Goal: Information Seeking & Learning: Learn about a topic

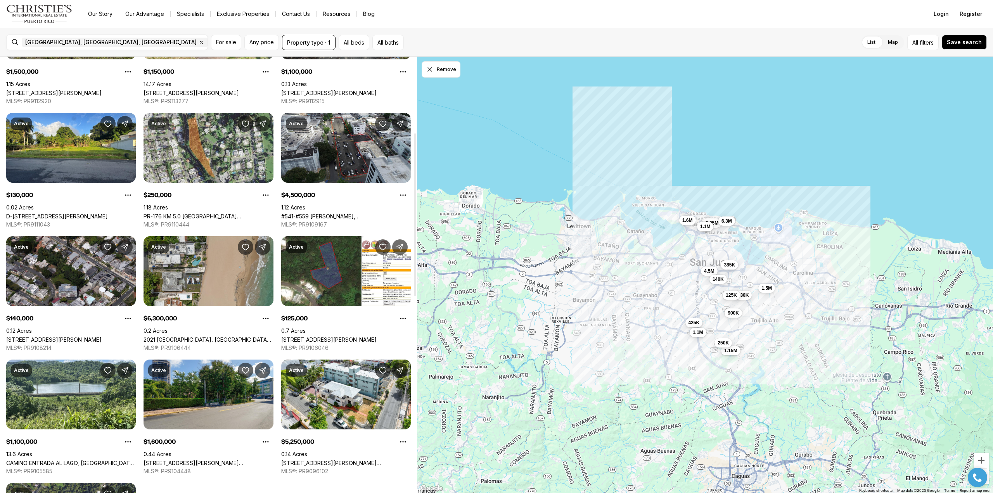
scroll to position [233, 0]
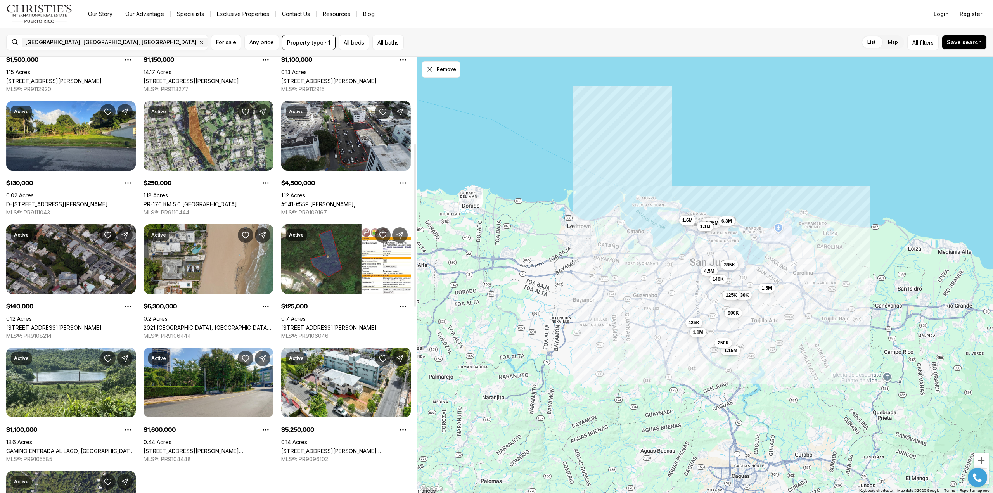
click at [66, 324] on link "M20 CORNELL STREET, SAN JUAN PR, 00927" at bounding box center [53, 327] width 95 height 7
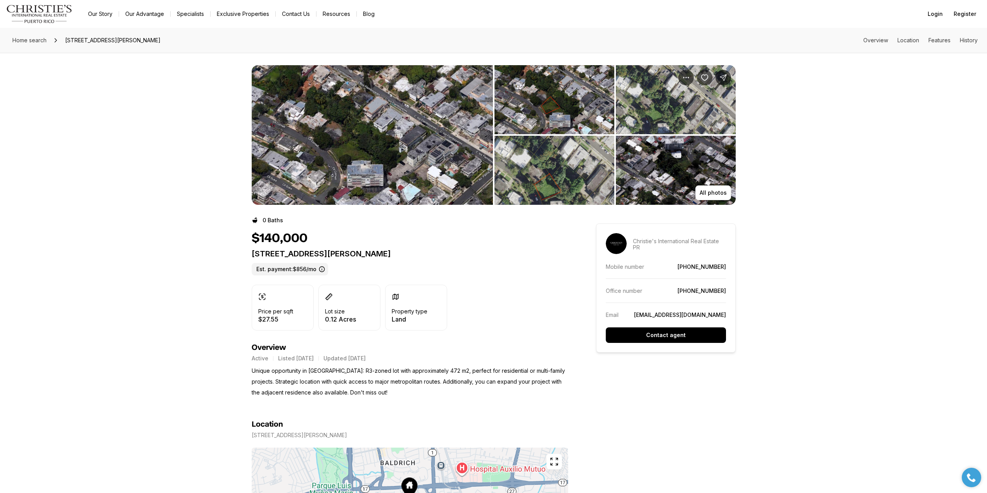
click at [358, 197] on img "View image gallery" at bounding box center [372, 135] width 241 height 140
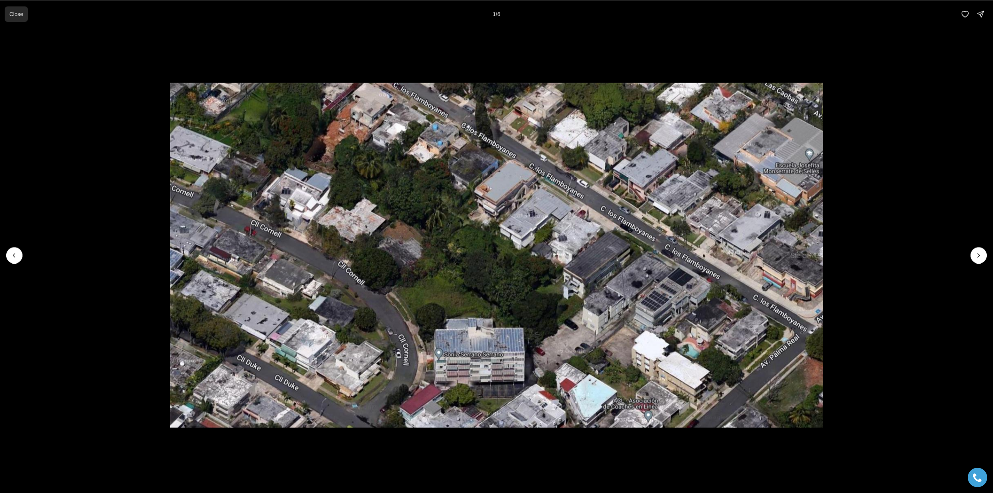
click at [17, 15] on p "Close" at bounding box center [16, 14] width 14 height 6
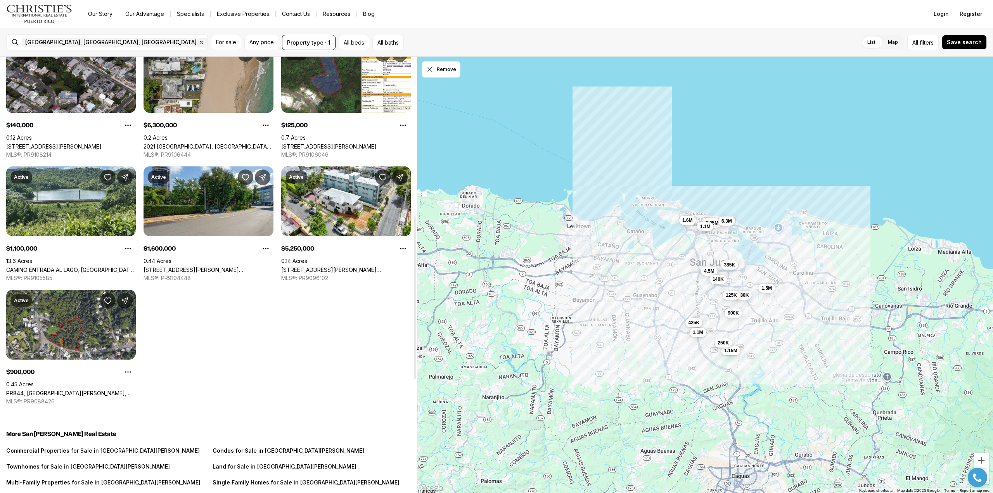
scroll to position [427, 0]
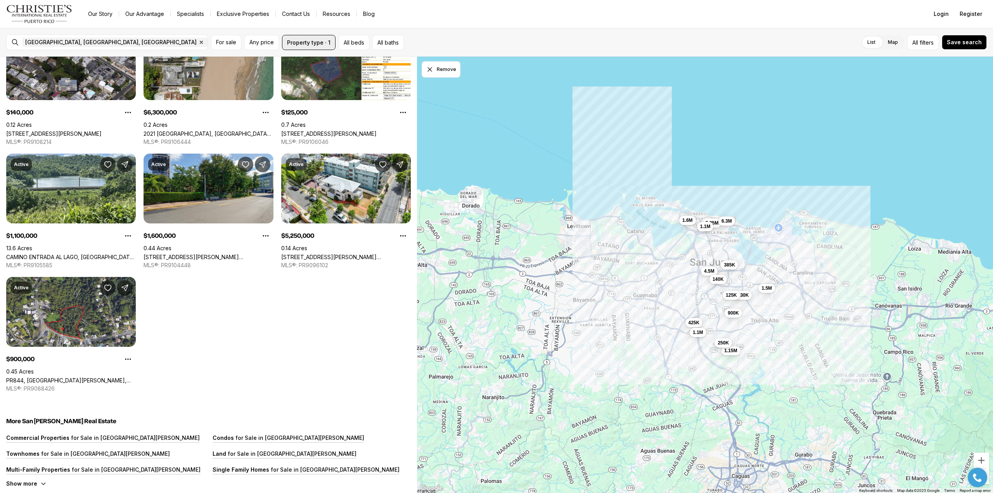
click at [314, 45] on button "Property type · 1" at bounding box center [309, 42] width 54 height 15
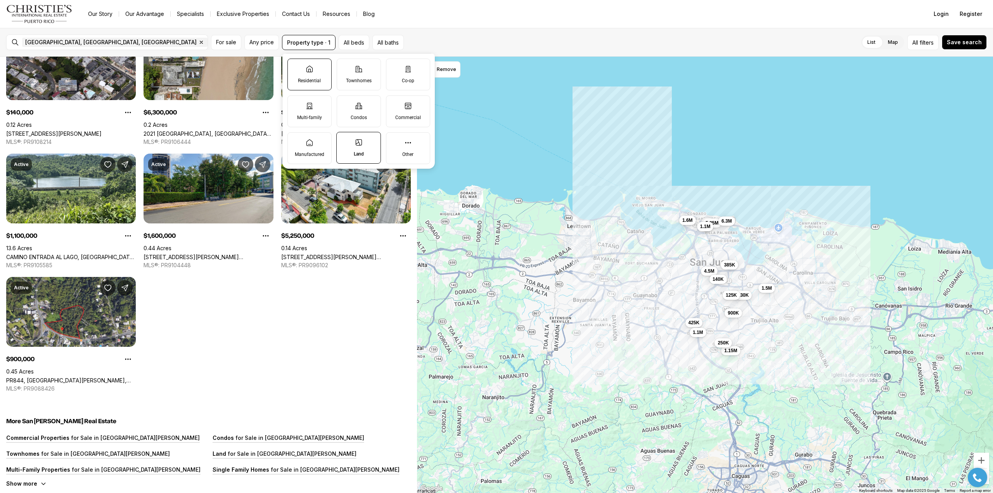
click at [319, 78] on p "Residential" at bounding box center [309, 81] width 23 height 6
click at [295, 67] on button "Residential" at bounding box center [292, 63] width 8 height 8
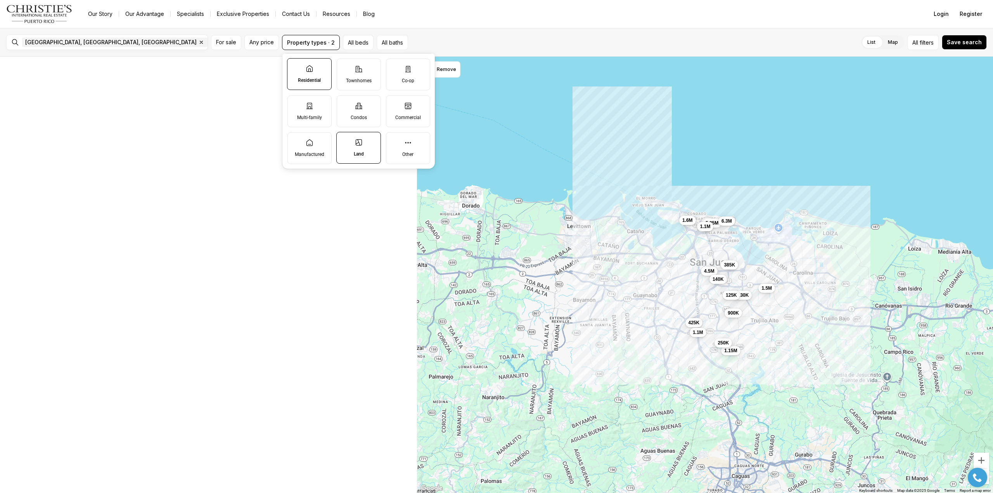
scroll to position [318, 0]
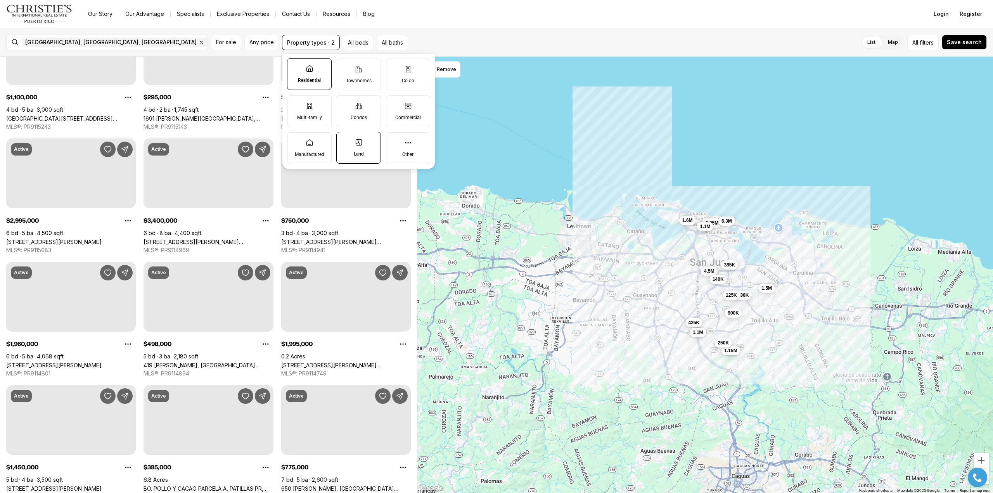
click at [353, 143] on label "Land" at bounding box center [358, 148] width 45 height 32
click at [344, 140] on button "Land" at bounding box center [341, 136] width 8 height 8
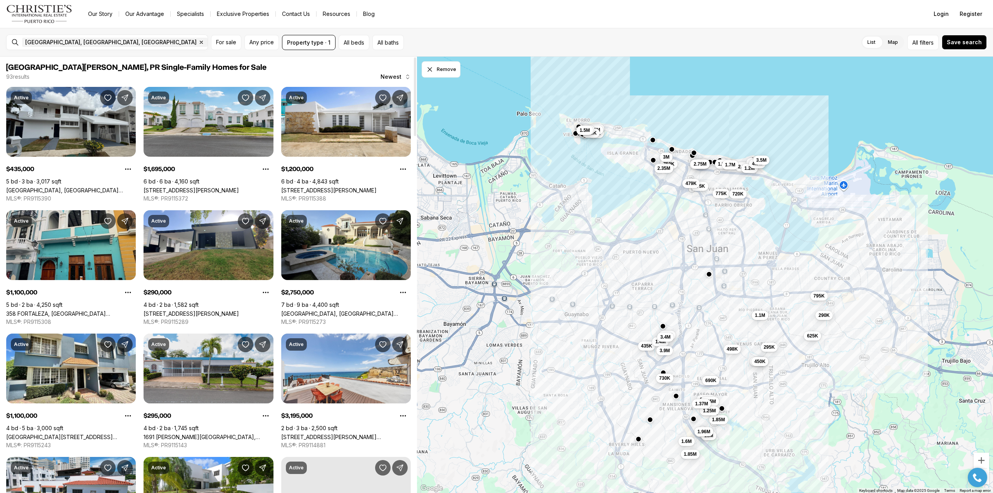
click at [504, 38] on div "List Map List Map All filters Save search" at bounding box center [697, 42] width 580 height 15
click at [290, 42] on button "Property type · 1" at bounding box center [309, 42] width 54 height 15
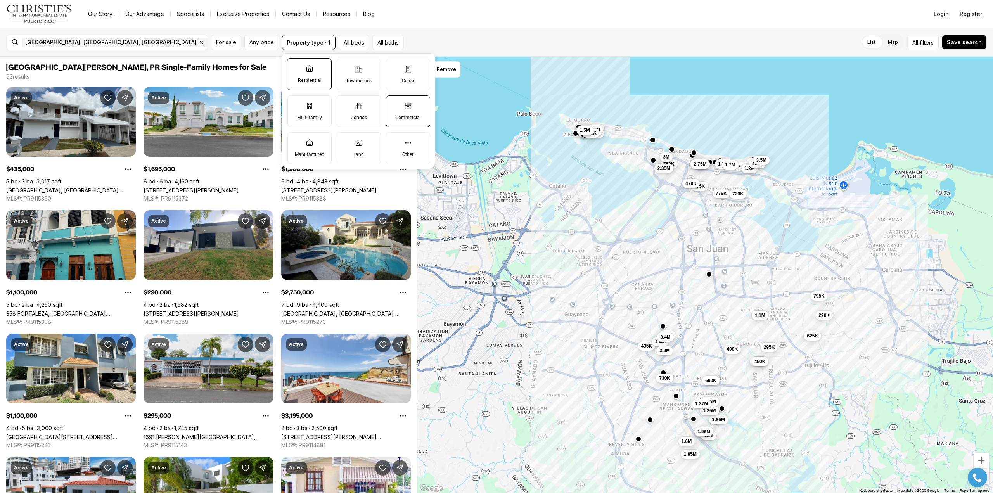
click at [411, 111] on label "Commercial" at bounding box center [408, 111] width 44 height 32
click at [394, 104] on button "Commercial" at bounding box center [390, 100] width 8 height 8
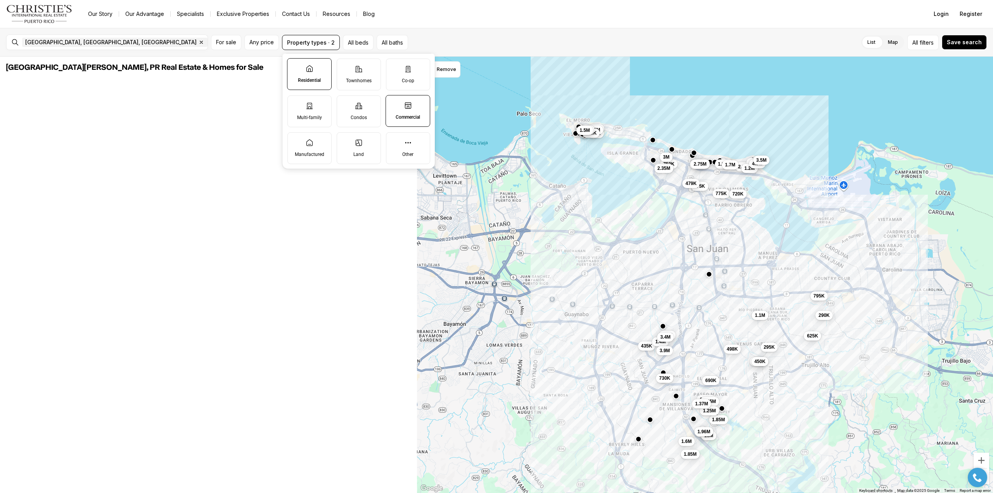
click at [321, 79] on p "Residential" at bounding box center [309, 80] width 23 height 6
click at [295, 66] on button "Residential" at bounding box center [291, 63] width 8 height 8
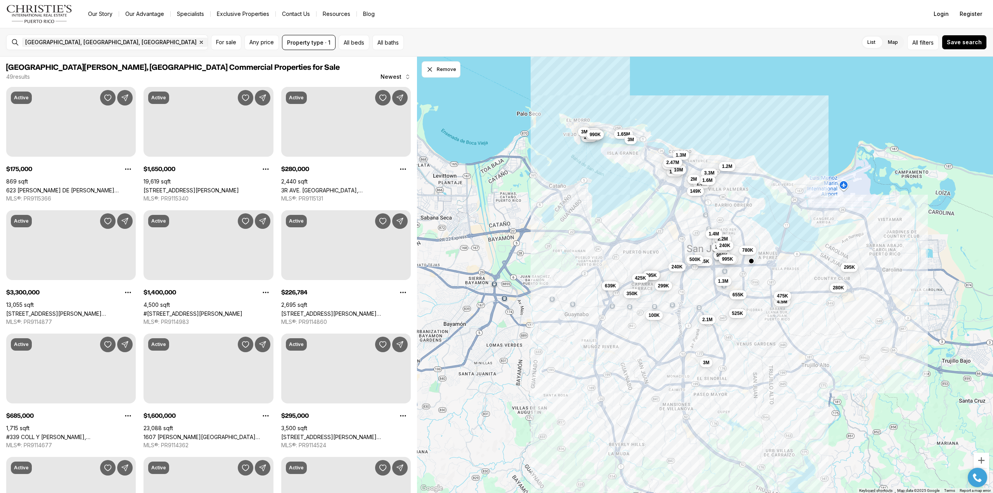
click at [529, 42] on div "List Map List Map All filters Save search" at bounding box center [697, 42] width 580 height 15
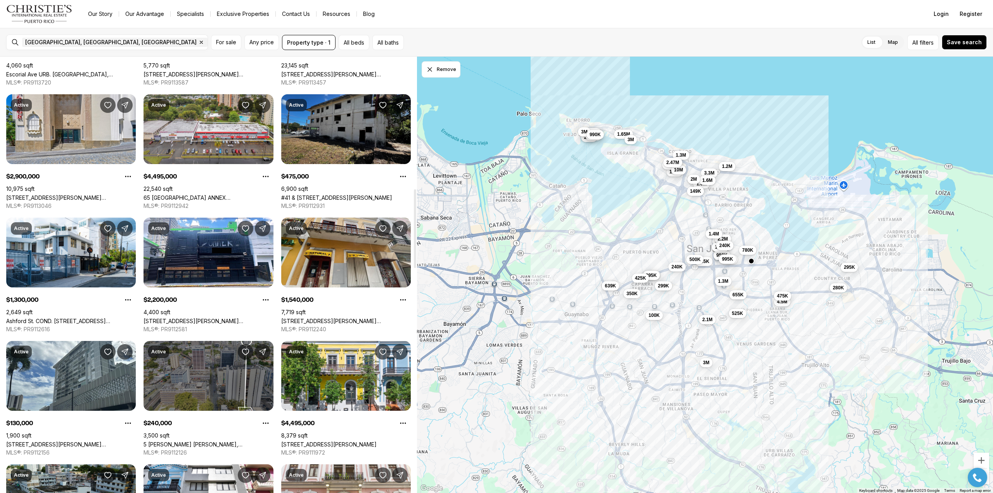
scroll to position [737, 0]
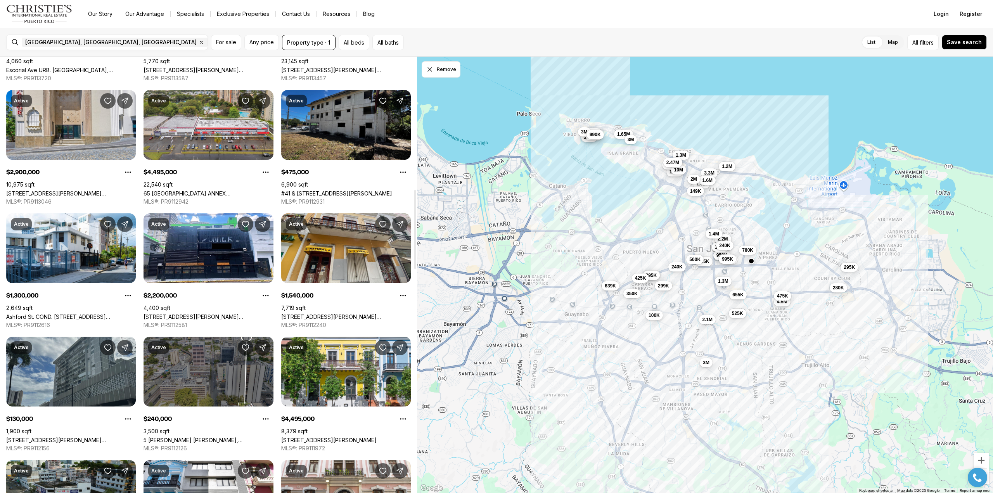
click at [83, 437] on link "[STREET_ADDRESS][PERSON_NAME][PERSON_NAME]" at bounding box center [71, 440] width 130 height 7
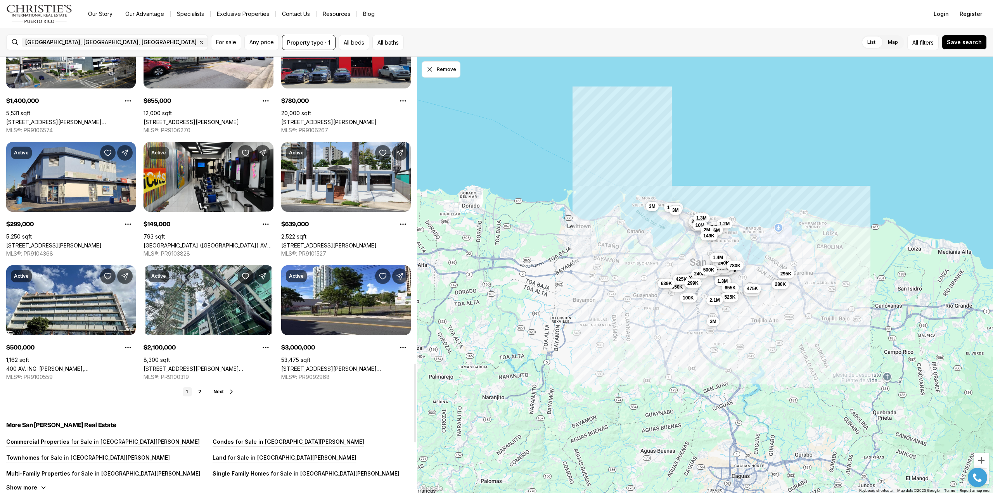
scroll to position [1706, 0]
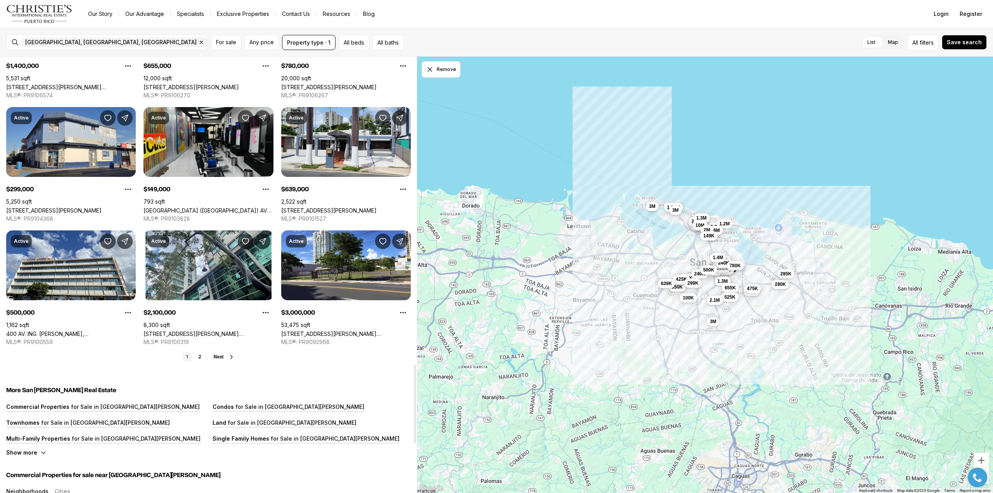
click at [219, 356] on span "Next" at bounding box center [219, 356] width 10 height 5
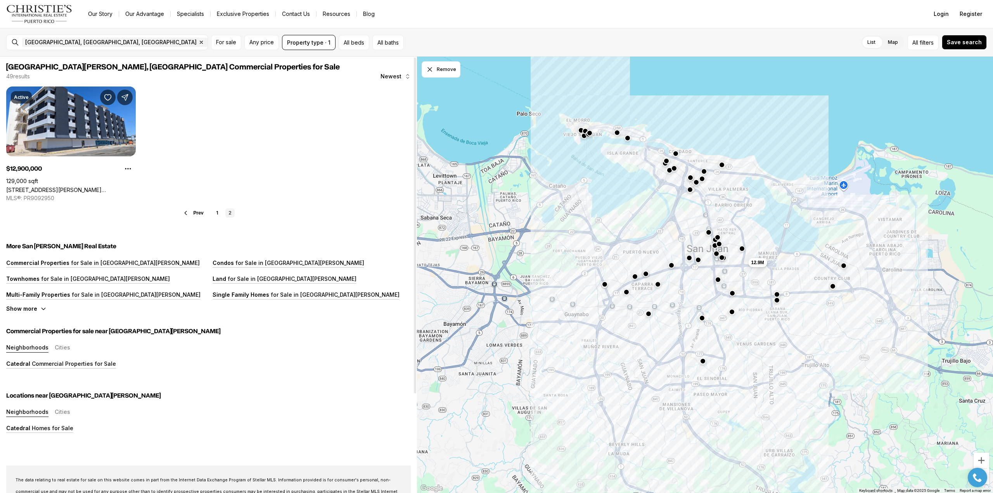
scroll to position [0, 0]
click at [300, 46] on button "Property type · 1" at bounding box center [309, 42] width 54 height 15
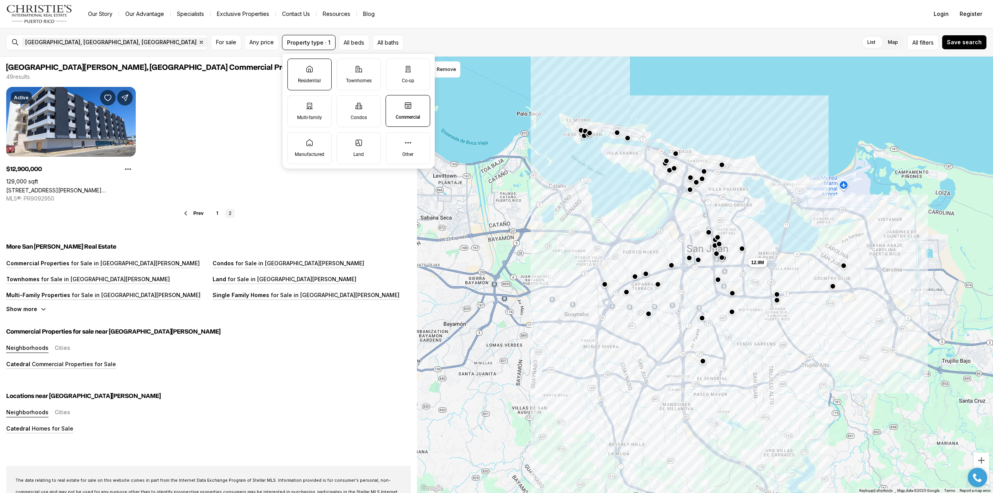
click at [302, 76] on label "Residential" at bounding box center [309, 75] width 44 height 32
click at [295, 67] on button "Residential" at bounding box center [292, 63] width 8 height 8
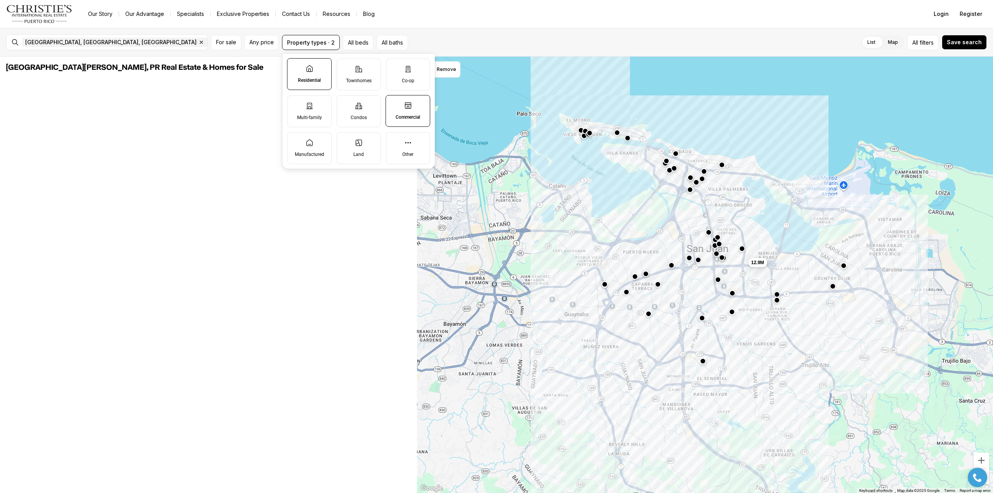
click at [405, 112] on label "Commercial" at bounding box center [407, 111] width 45 height 32
click at [394, 103] on button "Commercial" at bounding box center [390, 99] width 8 height 8
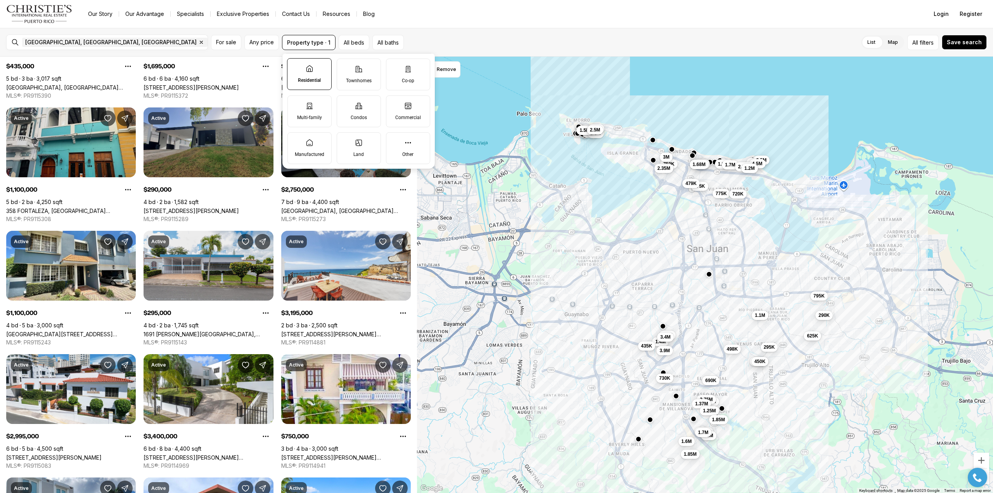
scroll to position [116, 0]
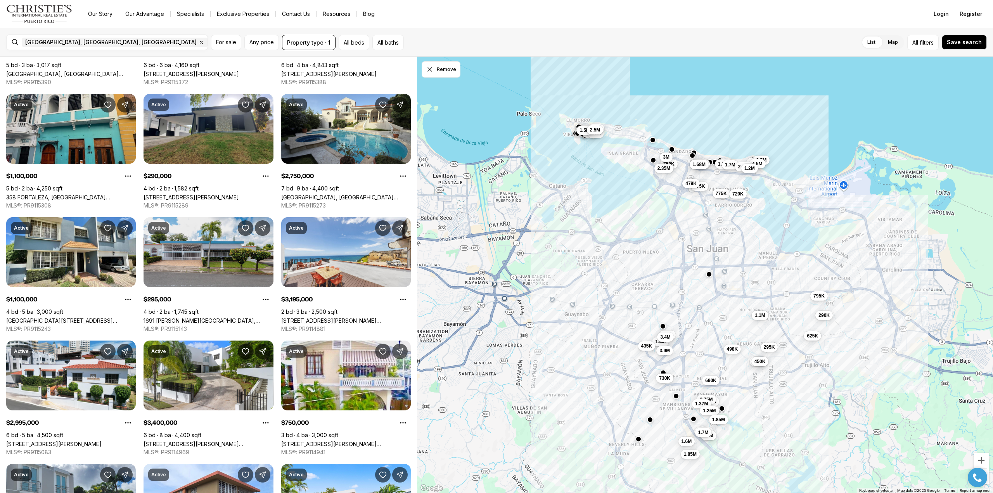
click at [485, 58] on div "775K 690K 1.45M 795K 498K 689K 295K 290K 625K 1.1M 450K 2.75M 1.37M 1.25M 1.96M…" at bounding box center [705, 275] width 576 height 437
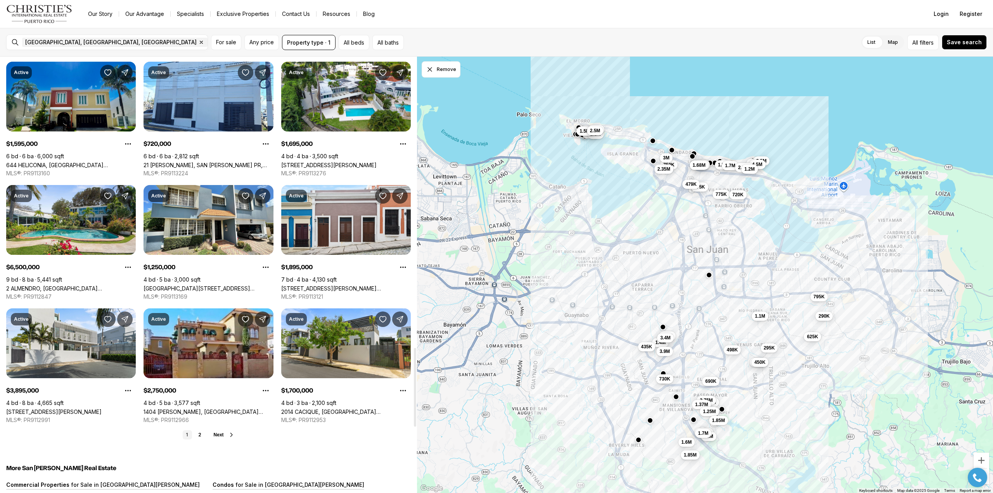
scroll to position [1667, 0]
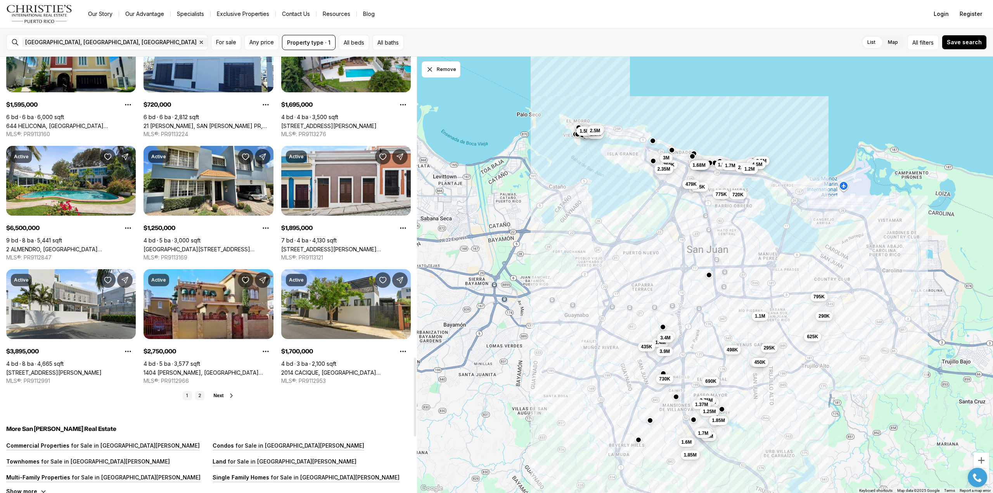
click at [201, 396] on link "2" at bounding box center [199, 395] width 9 height 9
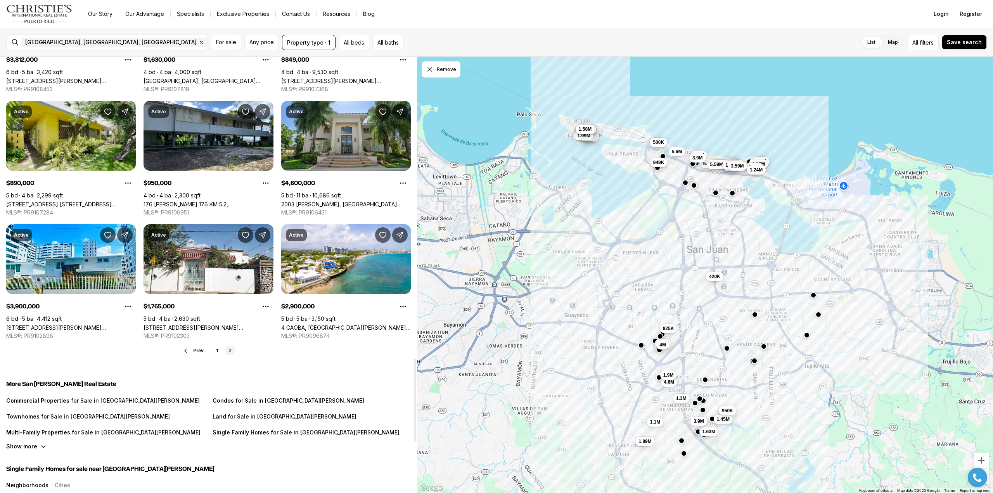
scroll to position [1590, 0]
